Goal: Information Seeking & Learning: Learn about a topic

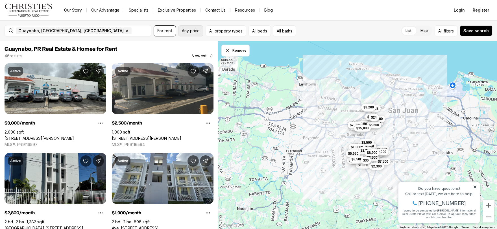
click at [186, 34] on button "Any price" at bounding box center [190, 30] width 25 height 11
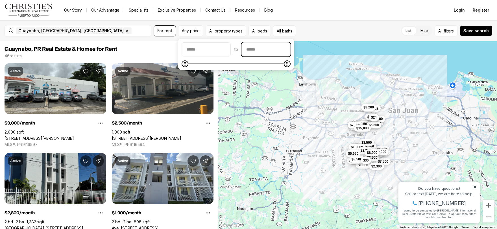
click at [273, 48] on input "priceMax" at bounding box center [266, 50] width 49 height 14
type input "******"
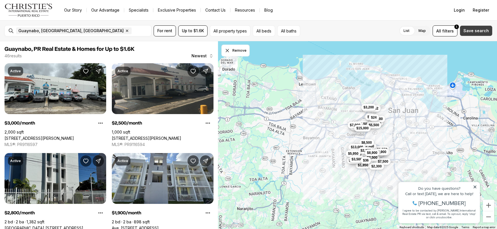
click at [468, 30] on span "Save search" at bounding box center [475, 31] width 25 height 5
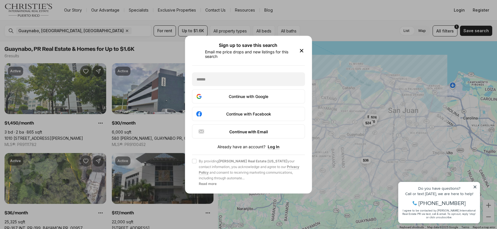
click at [302, 51] on icon "button" at bounding box center [301, 50] width 3 height 3
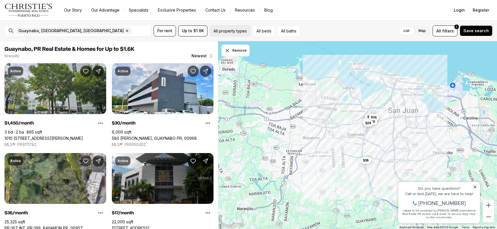
click at [236, 30] on button "All property types" at bounding box center [230, 30] width 41 height 11
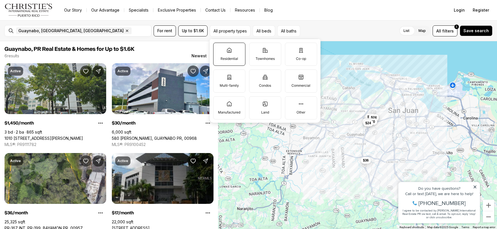
click at [234, 51] on label "Residential" at bounding box center [229, 54] width 32 height 23
click at [219, 49] on button "Residential" at bounding box center [216, 46] width 6 height 6
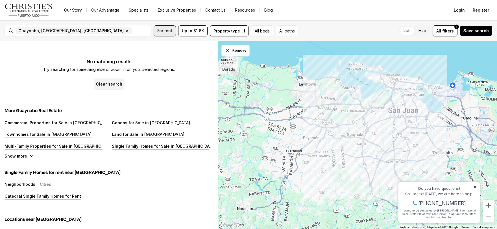
click at [161, 31] on span "For rent" at bounding box center [164, 31] width 15 height 5
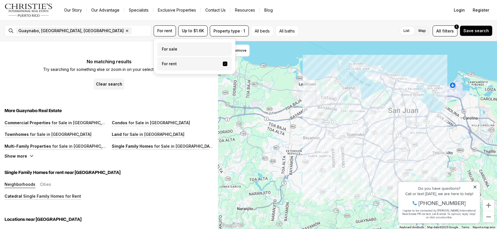
click at [186, 50] on label "For sale" at bounding box center [194, 49] width 75 height 14
click at [223, 47] on button "For sale" at bounding box center [225, 47] width 5 height 0
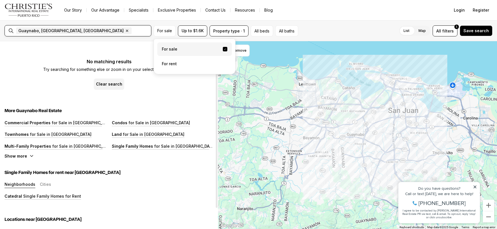
click at [133, 30] on input "text" at bounding box center [153, 30] width 40 height 7
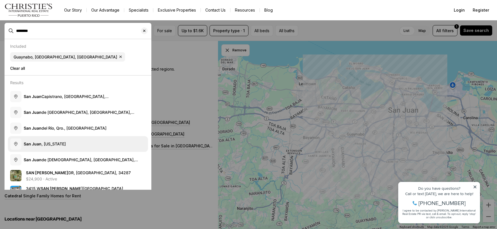
type input "********"
click at [62, 145] on span "[GEOGRAPHIC_DATA][PERSON_NAME] , [US_STATE]" at bounding box center [45, 143] width 42 height 5
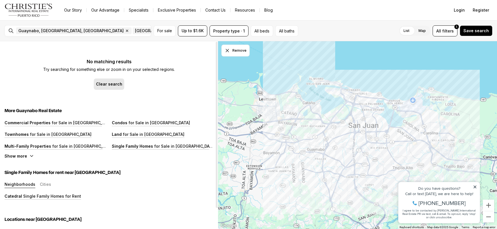
click at [121, 84] on p "Clear search" at bounding box center [109, 84] width 26 height 5
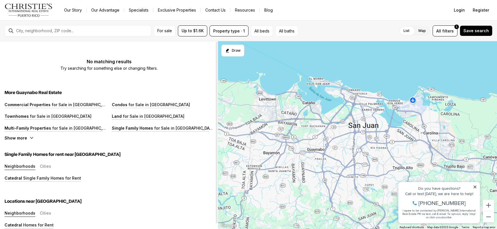
click at [82, 131] on div "Multi-Family Properties for Sale in [GEOGRAPHIC_DATA]" at bounding box center [56, 129] width 102 height 6
click at [87, 128] on p "for Sale in [GEOGRAPHIC_DATA]" at bounding box center [82, 128] width 63 height 5
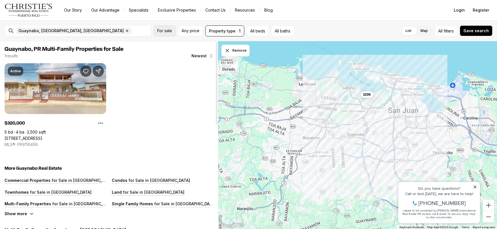
click at [167, 31] on span "For sale" at bounding box center [164, 31] width 15 height 5
click at [190, 32] on span "Any price" at bounding box center [191, 31] width 18 height 5
click at [81, 10] on link "Our Story" at bounding box center [73, 10] width 27 height 8
